Goal: Check status: Check status

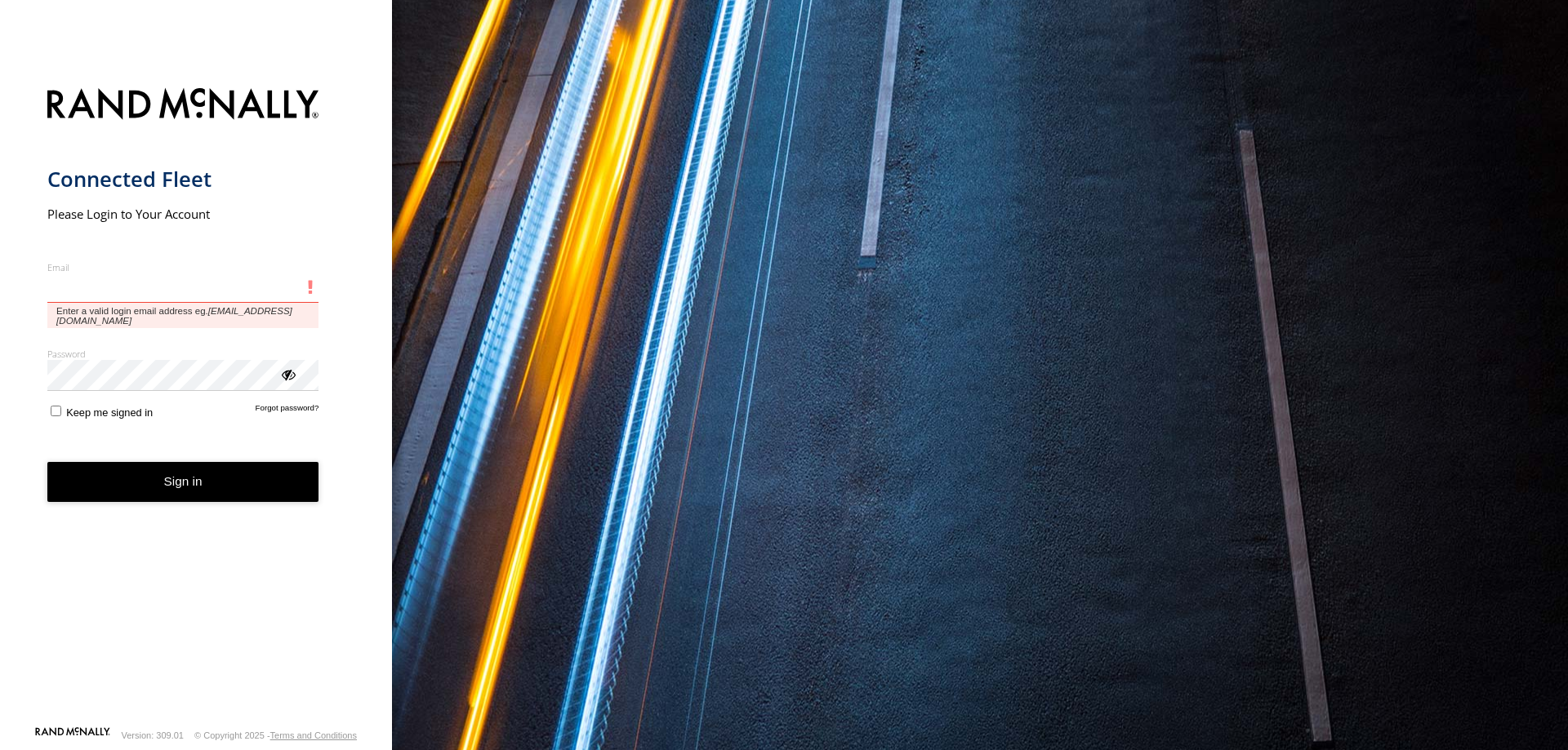
type input "**********"
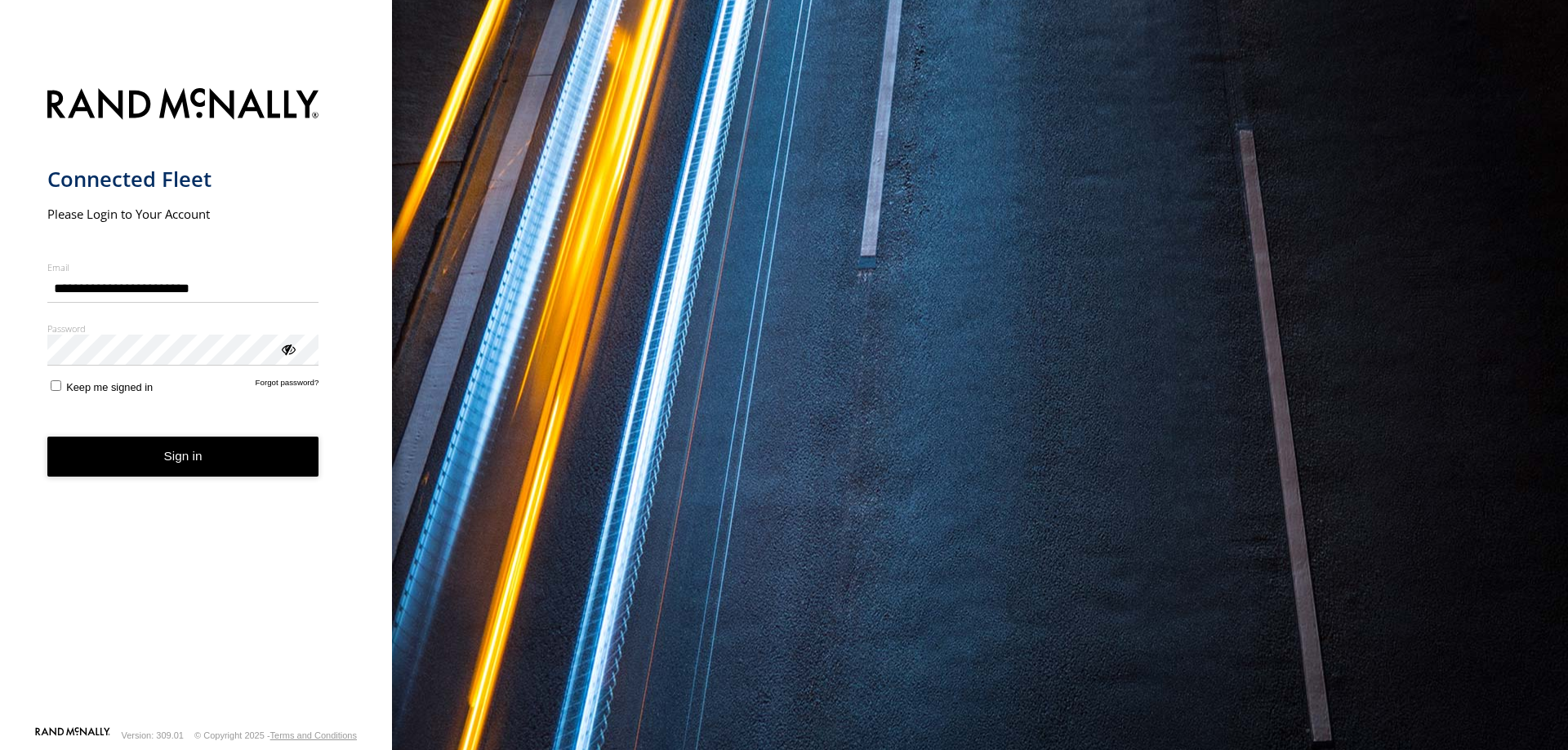
click at [219, 451] on button "Sign in" at bounding box center [183, 456] width 272 height 40
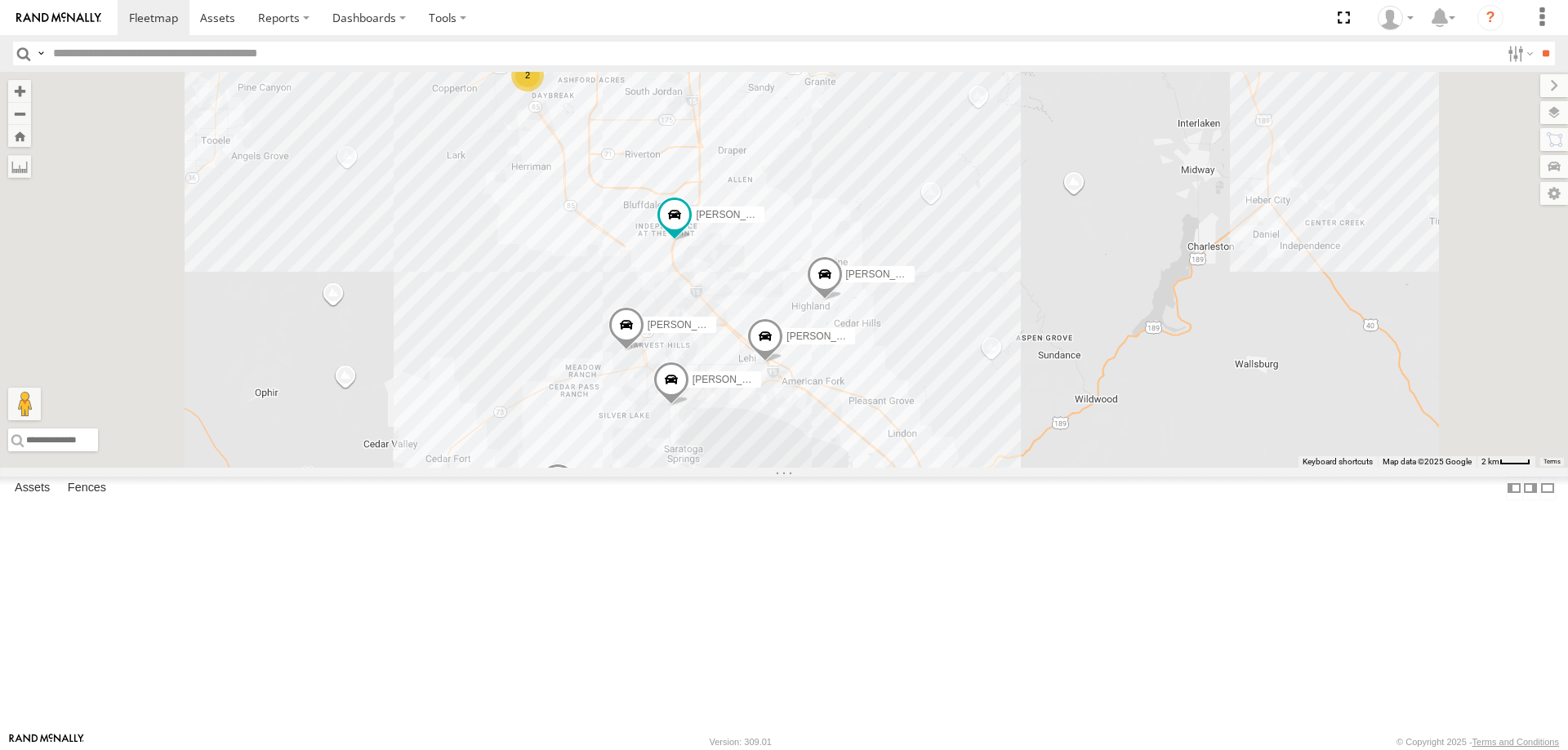
drag, startPoint x: 1038, startPoint y: 611, endPoint x: 989, endPoint y: 513, distance: 109.6
click at [989, 467] on div "[PERSON_NAME] 2020 F350 GT2 [PERSON_NAME] 2017 E350 GT1 [PERSON_NAME] -2023 F15…" at bounding box center [784, 270] width 1568 height 396
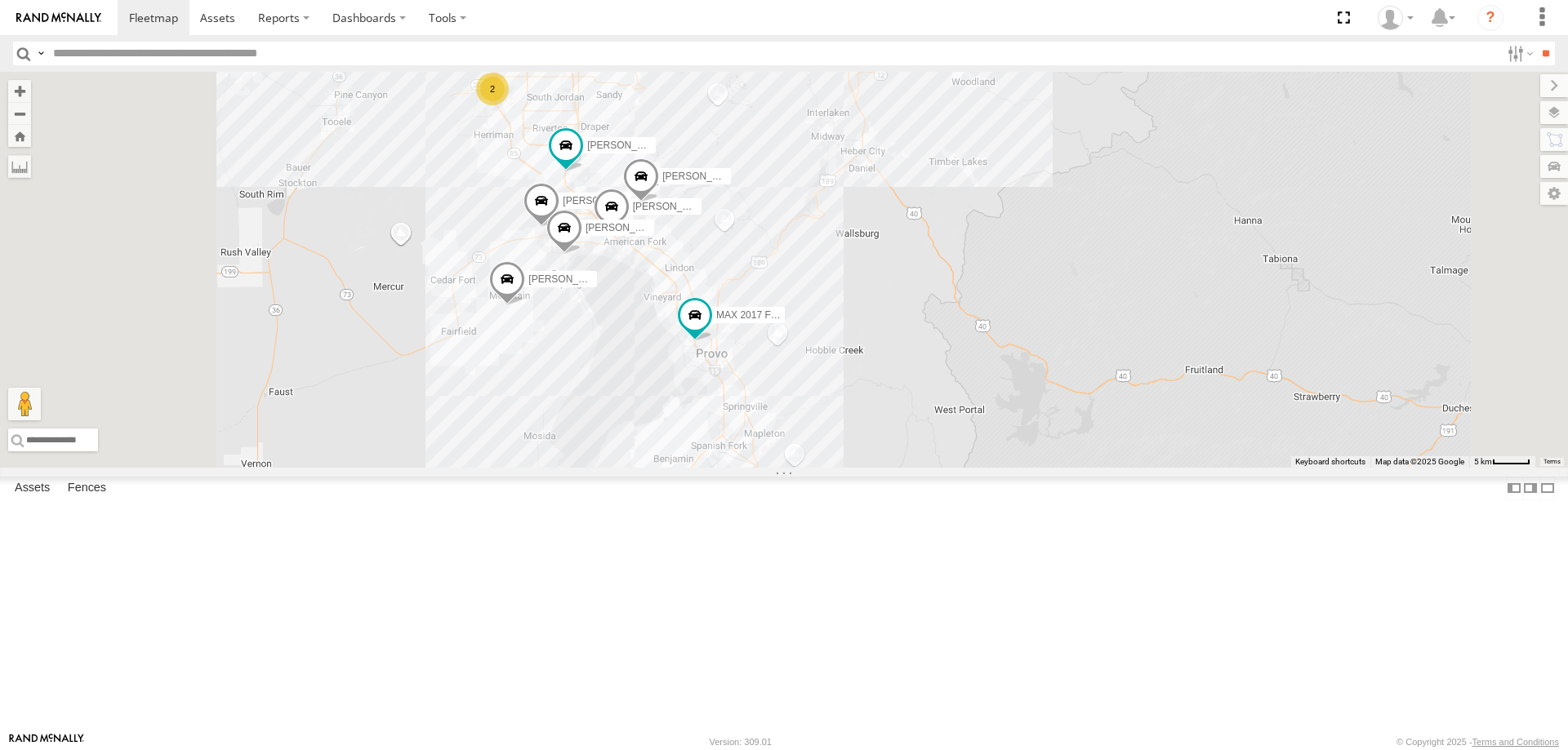
drag, startPoint x: 664, startPoint y: 215, endPoint x: 764, endPoint y: 423, distance: 230.8
click at [748, 450] on div "[PERSON_NAME] 2020 F350 GT2 [PERSON_NAME] 2017 E350 GT1 [PERSON_NAME] -2023 F15…" at bounding box center [784, 270] width 1568 height 396
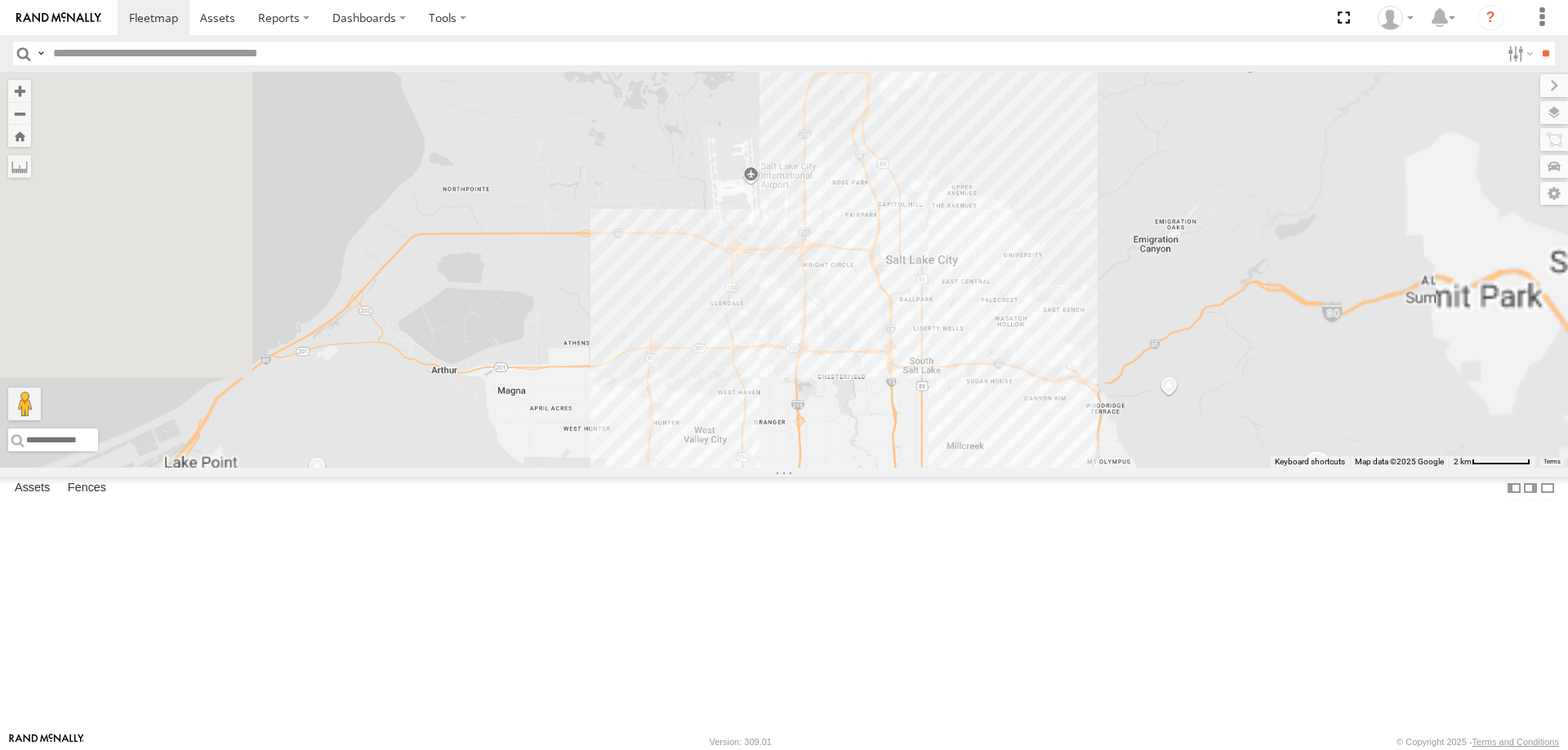
drag, startPoint x: 926, startPoint y: 602, endPoint x: 924, endPoint y: 165, distance: 437.0
click at [924, 174] on div "[PERSON_NAME] 2020 F350 GT2 [PERSON_NAME] 2017 E350 GT1 [PERSON_NAME] -2023 F15…" at bounding box center [784, 270] width 1568 height 396
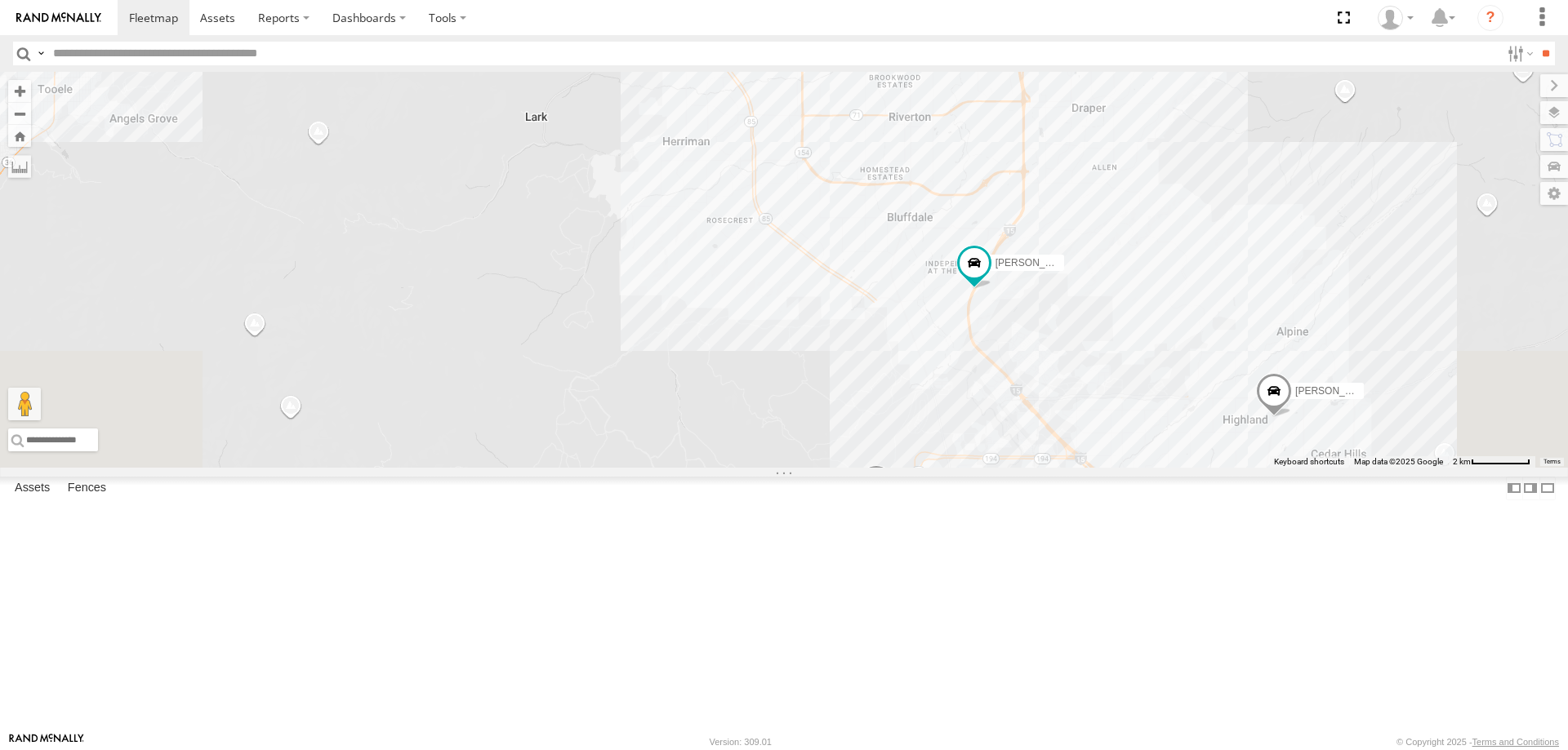
drag, startPoint x: 897, startPoint y: 237, endPoint x: 983, endPoint y: 643, distance: 415.0
click at [983, 467] on div "[PERSON_NAME] 2020 F350 GT2 [PERSON_NAME] 2017 E350 GT1 [PERSON_NAME] -2023 F15…" at bounding box center [784, 270] width 1568 height 396
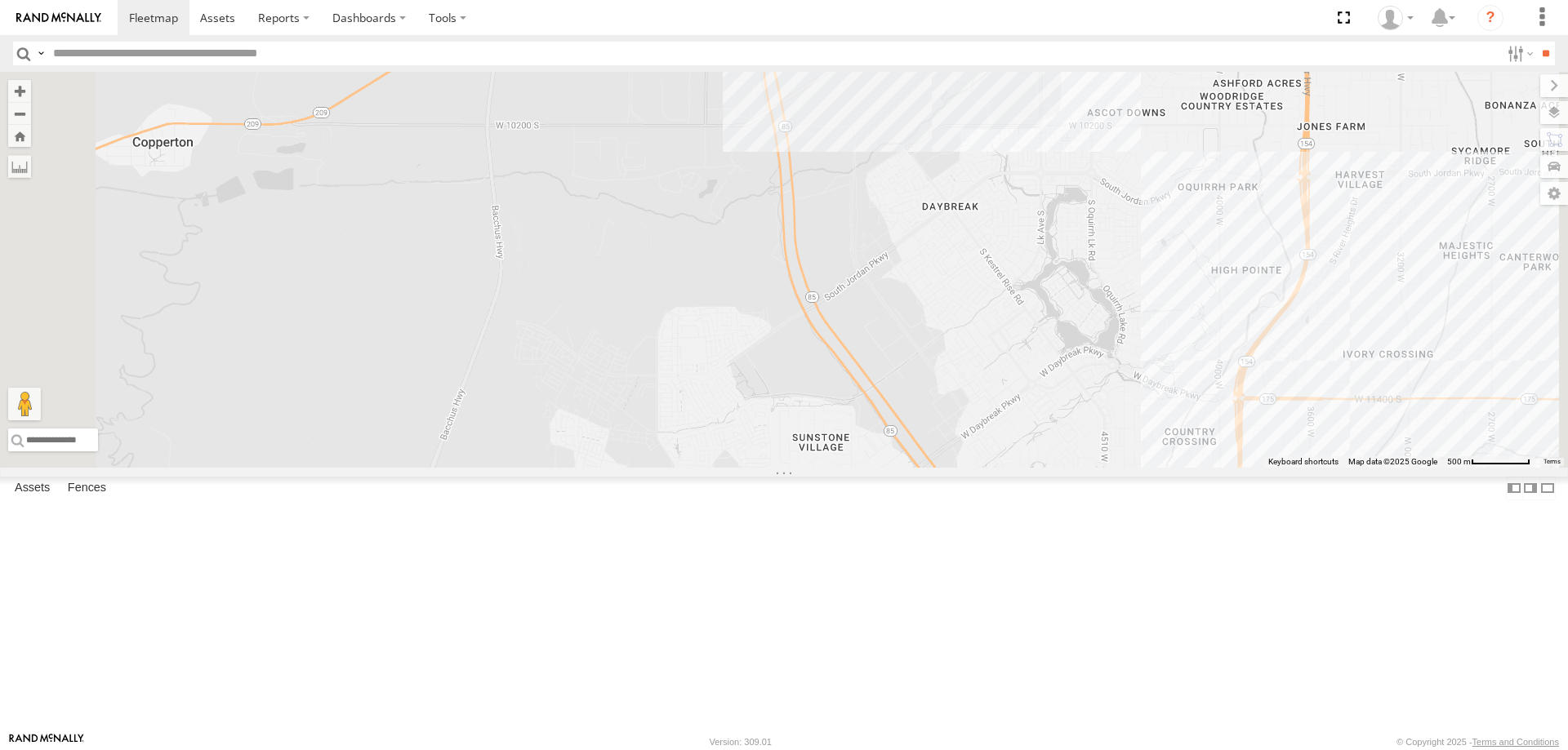
drag, startPoint x: 923, startPoint y: 193, endPoint x: 937, endPoint y: 282, distance: 90.1
click at [937, 282] on div "[PERSON_NAME] 2020 F350 GT2 [PERSON_NAME] 2017 E350 GT1 [PERSON_NAME] -2023 F15…" at bounding box center [784, 270] width 1568 height 396
